Goal: Task Accomplishment & Management: Use online tool/utility

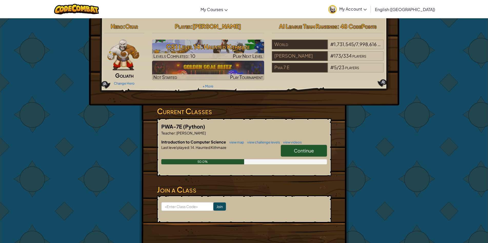
click at [305, 151] on span "Continue" at bounding box center [304, 150] width 20 height 6
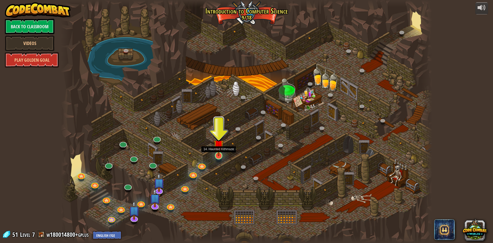
click at [218, 154] on img at bounding box center [219, 144] width 10 height 23
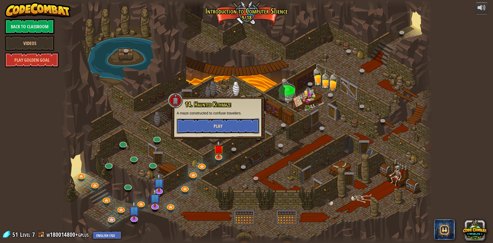
click at [198, 125] on button "Play" at bounding box center [218, 125] width 83 height 15
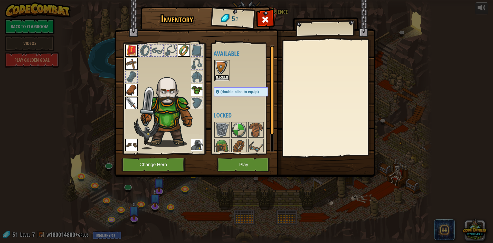
click at [222, 79] on button "Equip" at bounding box center [222, 77] width 14 height 5
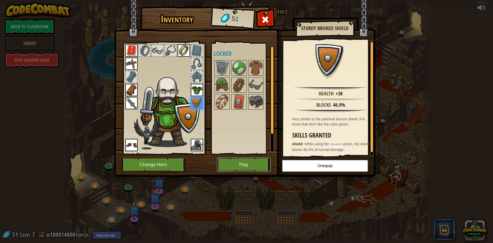
click at [234, 161] on button "Play" at bounding box center [244, 164] width 54 height 14
